Goal: Task Accomplishment & Management: Manage account settings

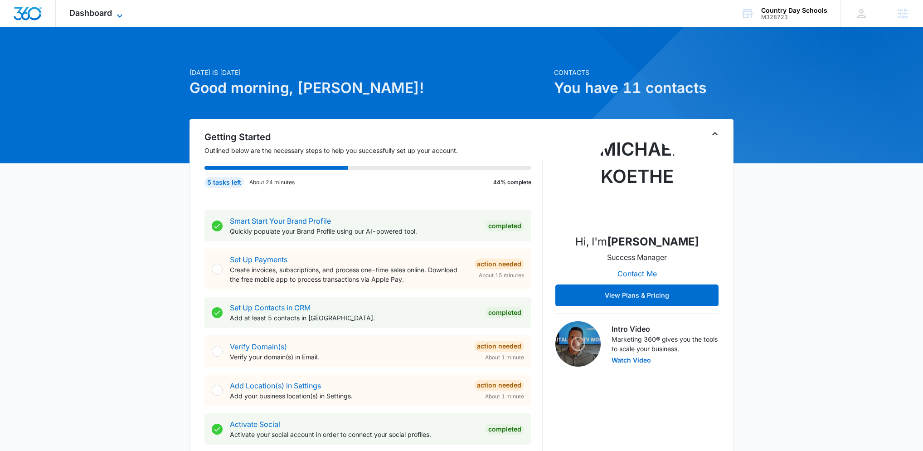
click at [117, 13] on icon at bounding box center [119, 15] width 11 height 11
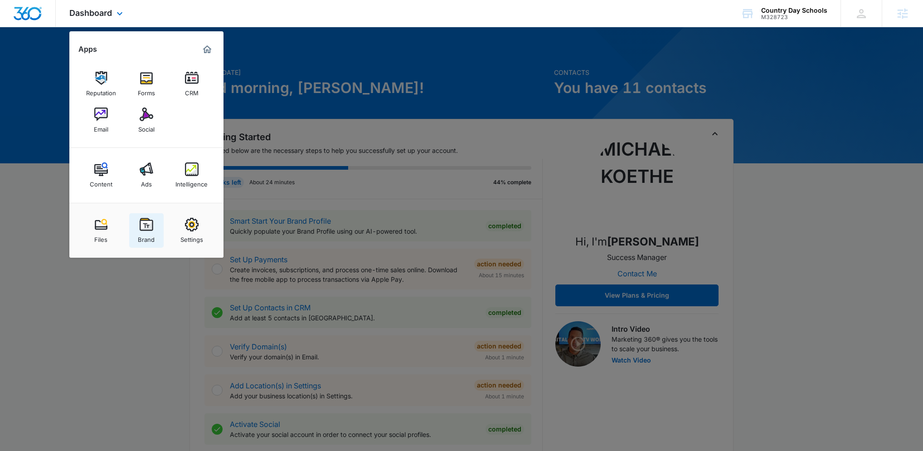
click at [144, 224] on img at bounding box center [147, 225] width 14 height 14
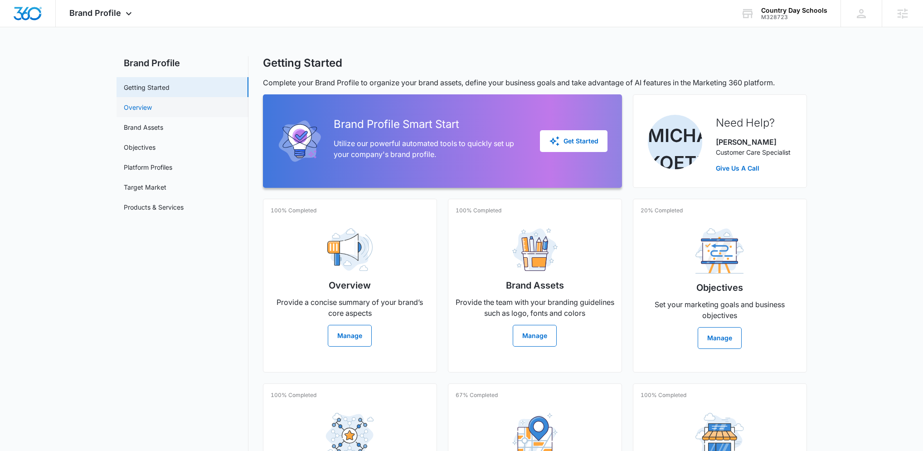
click at [140, 103] on link "Overview" at bounding box center [138, 108] width 28 height 10
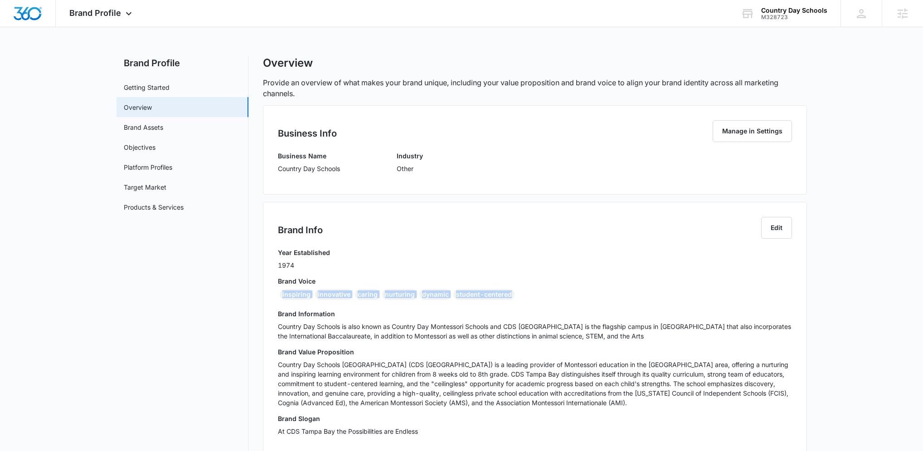
drag, startPoint x: 504, startPoint y: 292, endPoint x: 276, endPoint y: 294, distance: 227.7
click at [276, 294] on div "Brand Info Edit Year Established 1974 Brand Voice inspiring innovative caring n…" at bounding box center [535, 329] width 544 height 255
copy div "inspiring innovative caring nurturing dynamic student-centered"
